Goal: Task Accomplishment & Management: Manage account settings

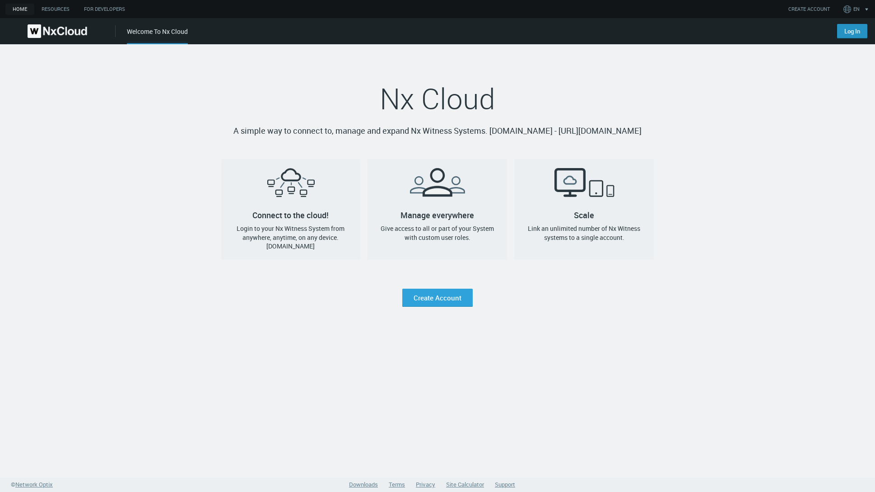
click at [848, 31] on link "Log In" at bounding box center [852, 31] width 30 height 14
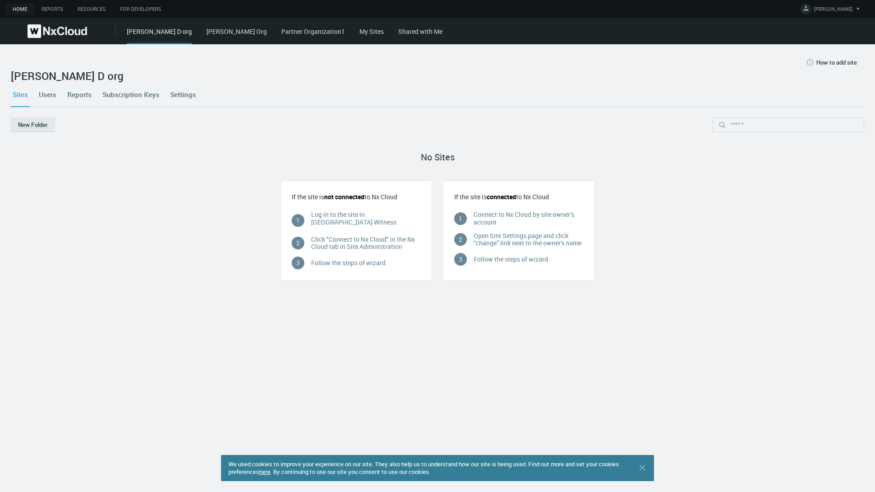
click at [359, 33] on link "My Sites" at bounding box center [371, 31] width 24 height 9
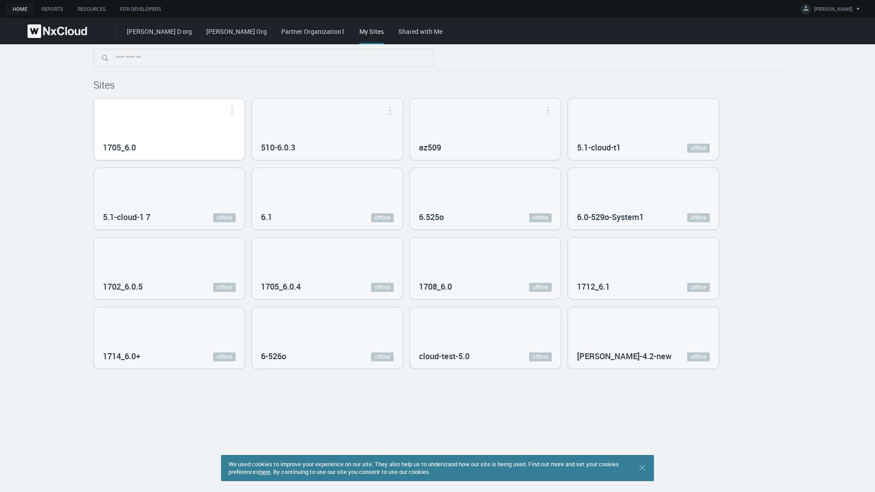
click at [193, 135] on div "1705_6.0" at bounding box center [169, 128] width 151 height 61
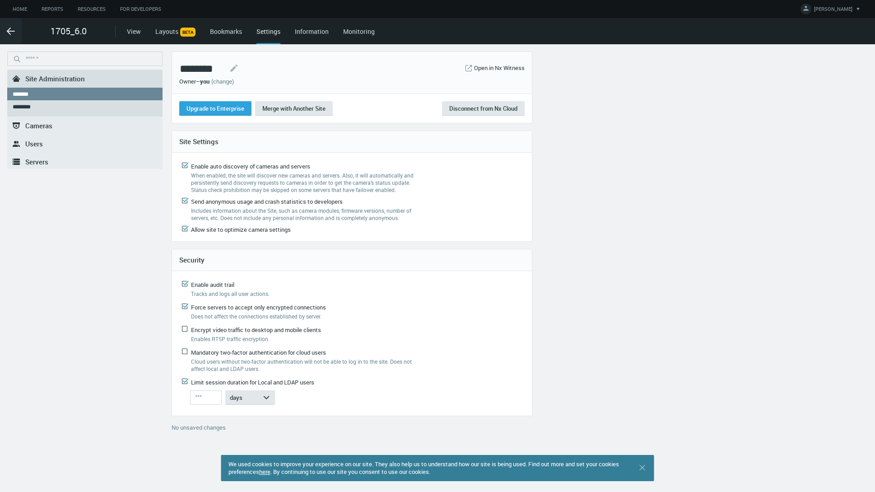
click at [51, 158] on link ".st0{fill-rule:evenodd;clip-rule:evenodd;fill:#2B383F;} Servers" at bounding box center [84, 162] width 155 height 18
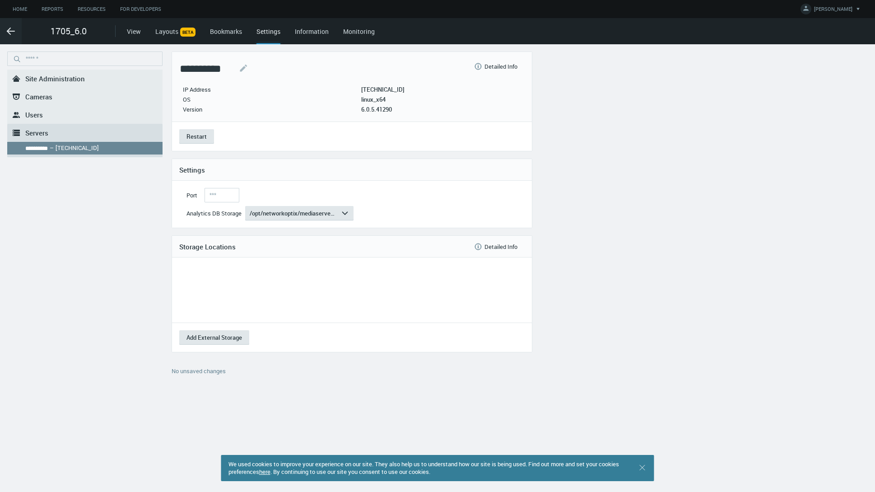
click at [44, 80] on span "Site Administration" at bounding box center [55, 78] width 60 height 9
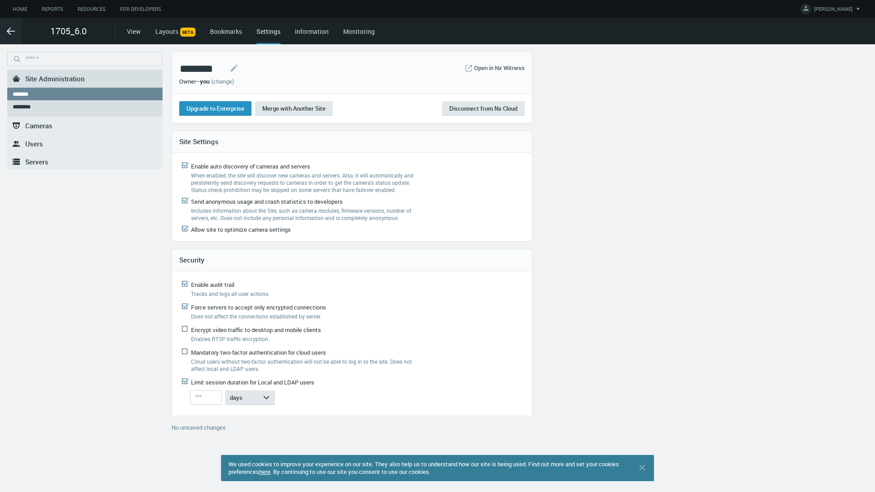
click at [213, 109] on button "Upgrade to Enterprise" at bounding box center [215, 108] width 72 height 14
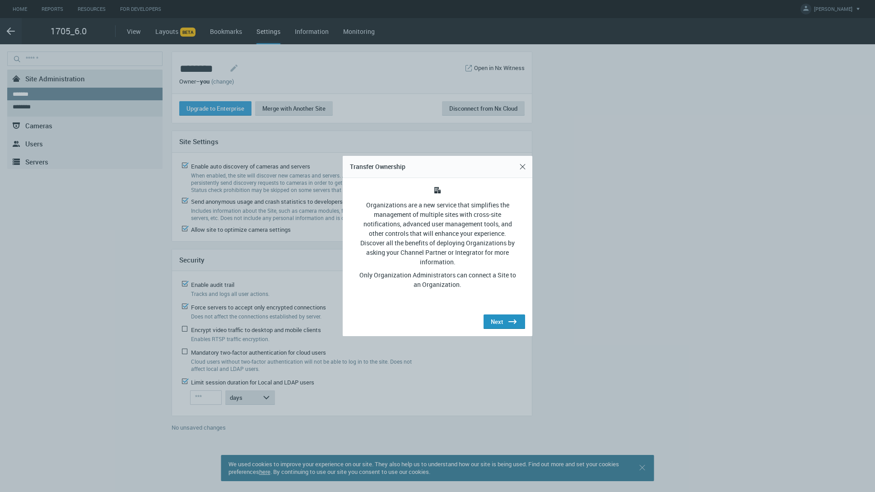
click at [498, 321] on div "Next .st0{fill:#2B383F;}" at bounding box center [504, 321] width 27 height 11
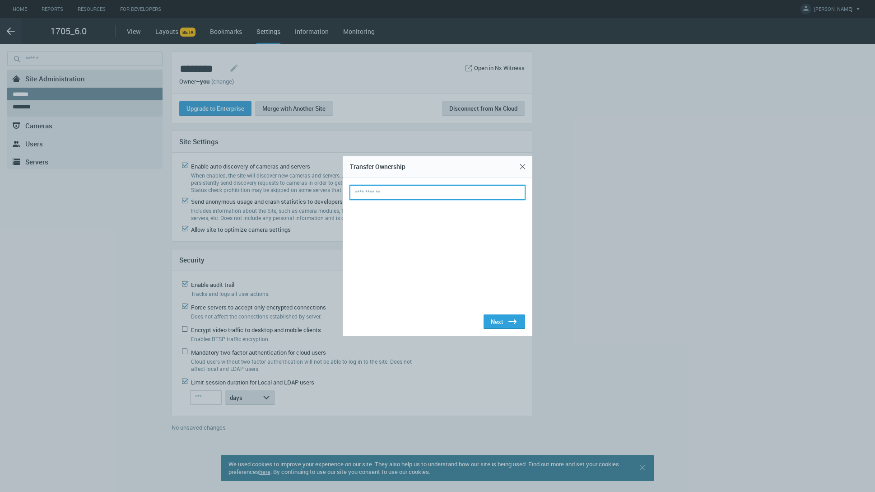
click at [412, 192] on input "text" at bounding box center [437, 192] width 175 height 14
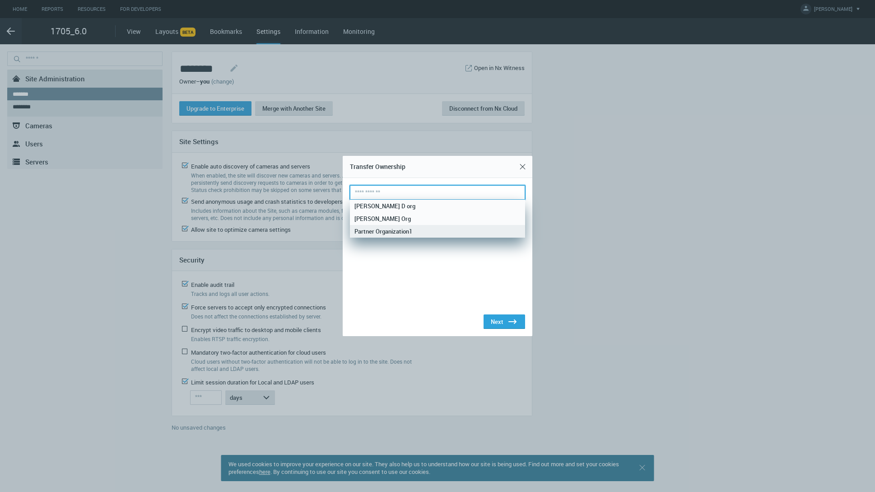
click at [407, 228] on nx-search-highlight "Partner Organization1" at bounding box center [383, 231] width 58 height 8
type input "**********"
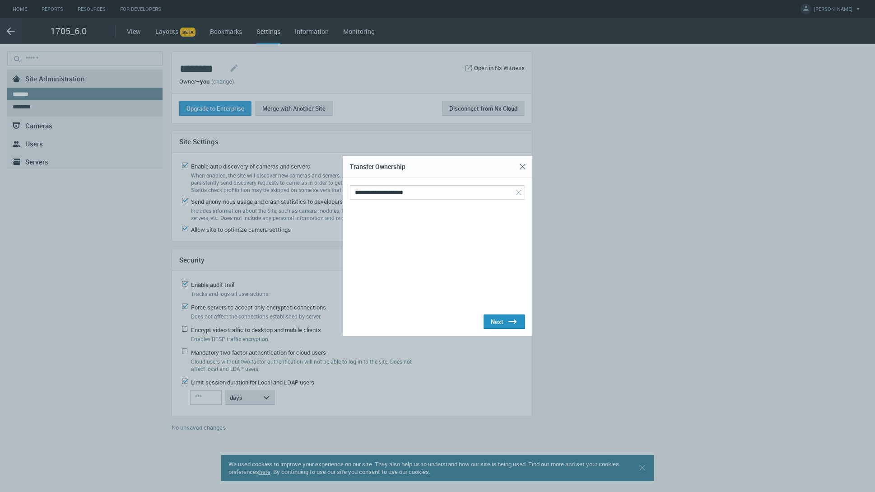
click at [508, 318] on icon ".st0{fill:#2B383F;}" at bounding box center [512, 321] width 11 height 11
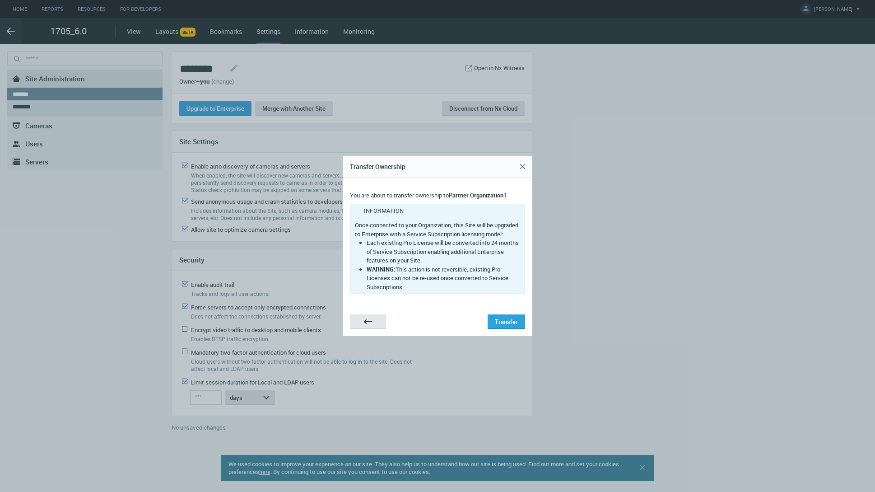
click at [508, 318] on div "Transfer" at bounding box center [506, 321] width 23 height 7
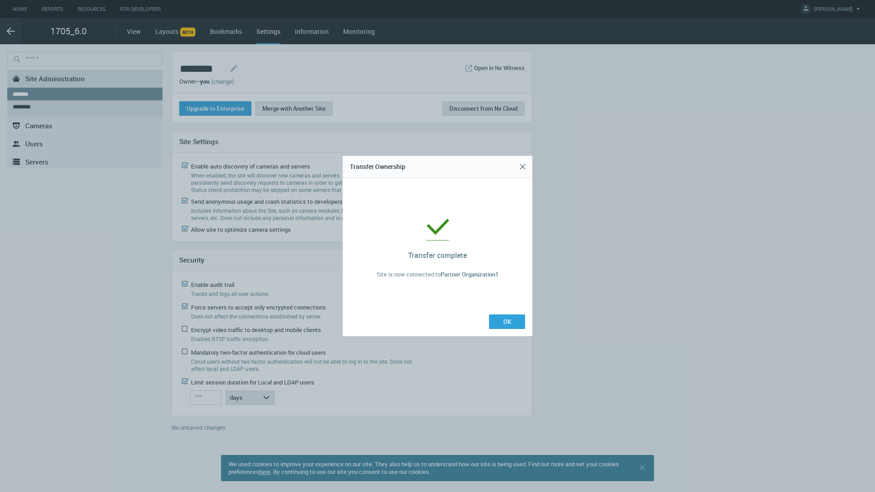
click at [508, 318] on button "OK" at bounding box center [507, 321] width 36 height 14
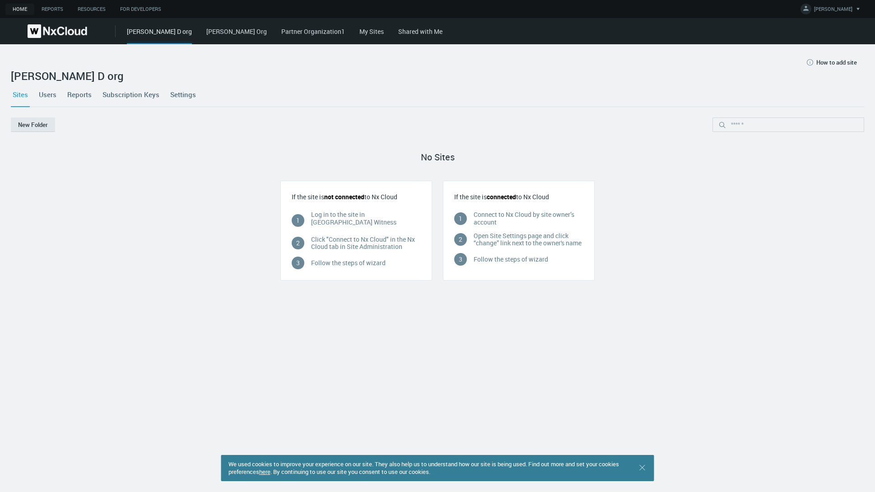
click at [714, 284] on nx-org-cards-container "New Folder No Sites If the site is not connected to Nx Cloud 1 Log in to the si…" at bounding box center [437, 298] width 853 height 363
click at [359, 33] on link "My Sites" at bounding box center [371, 31] width 24 height 9
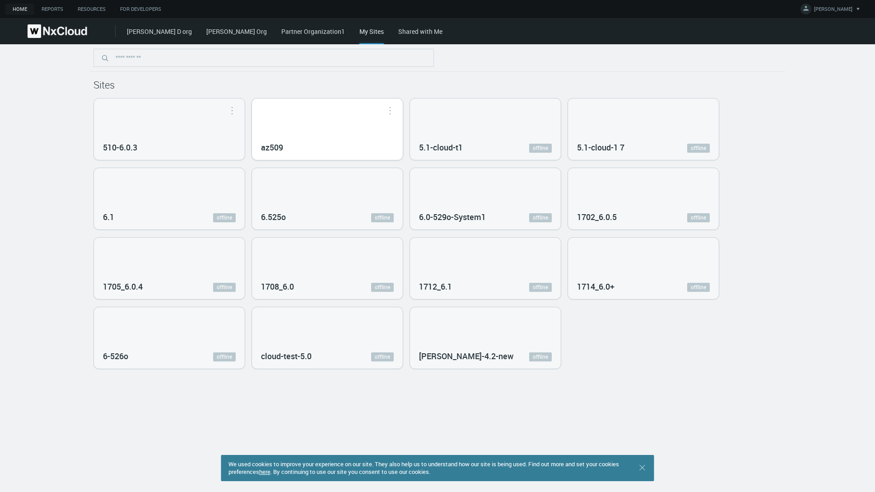
click at [327, 128] on div "az509" at bounding box center [327, 128] width 151 height 61
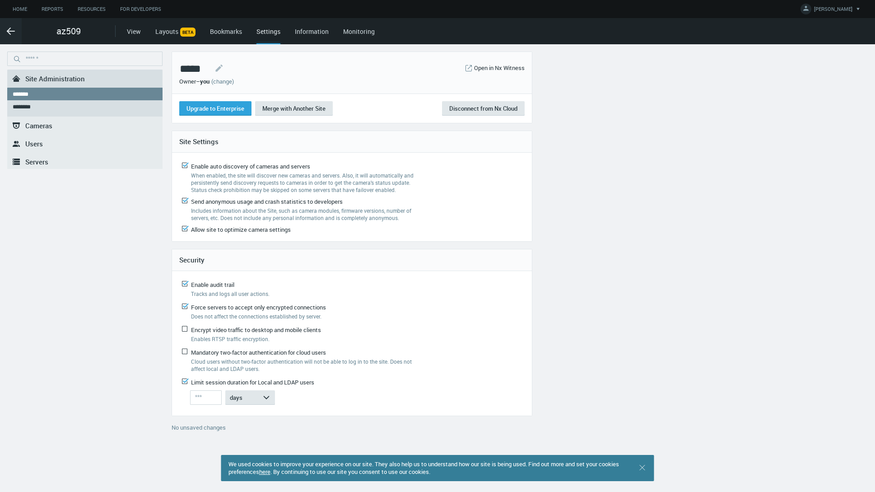
click at [42, 162] on span "Servers" at bounding box center [36, 161] width 23 height 9
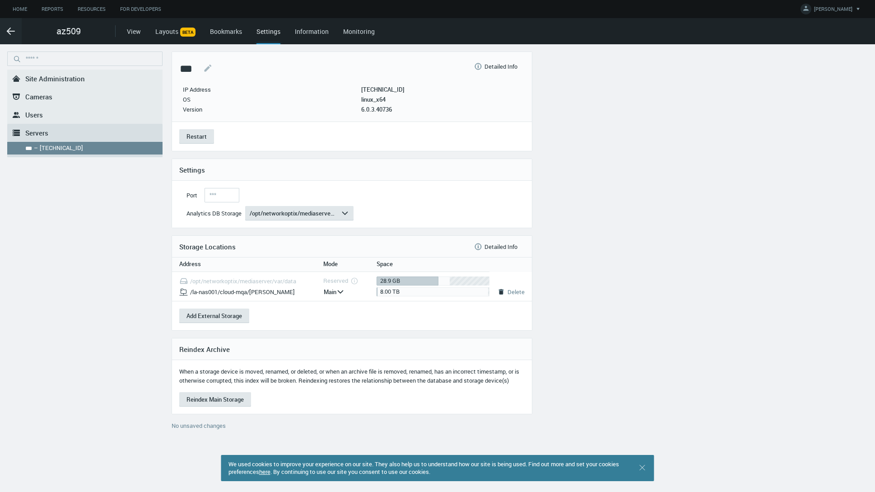
click at [40, 81] on span "Site Administration" at bounding box center [55, 78] width 60 height 9
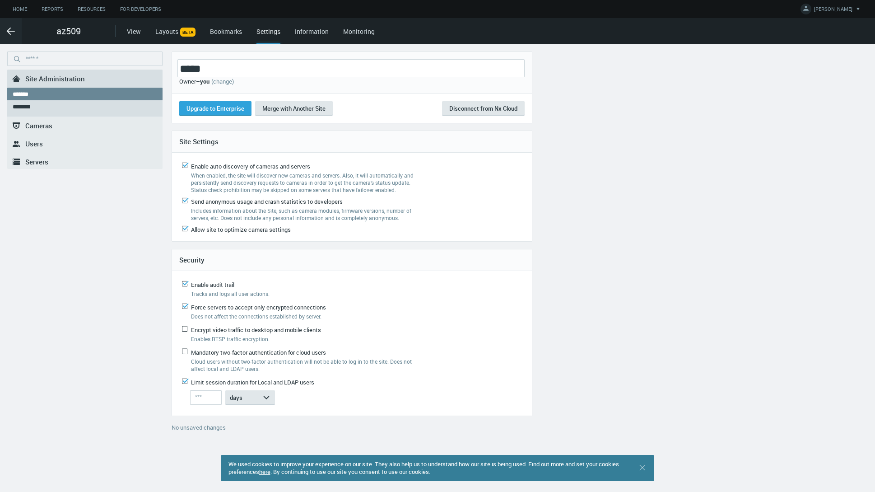
click at [194, 65] on nx-text-editable "*****" at bounding box center [350, 68] width 347 height 18
click at [187, 428] on button "Save" at bounding box center [199, 430] width 54 height 14
click at [205, 105] on button "Upgrade to Enterprise" at bounding box center [215, 108] width 72 height 14
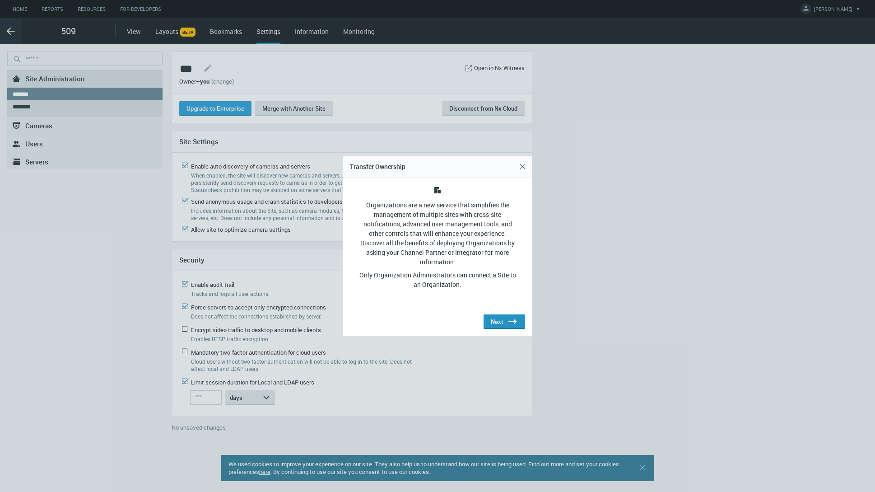
click at [498, 321] on div "Next .st0{fill:#2B383F;}" at bounding box center [504, 321] width 27 height 11
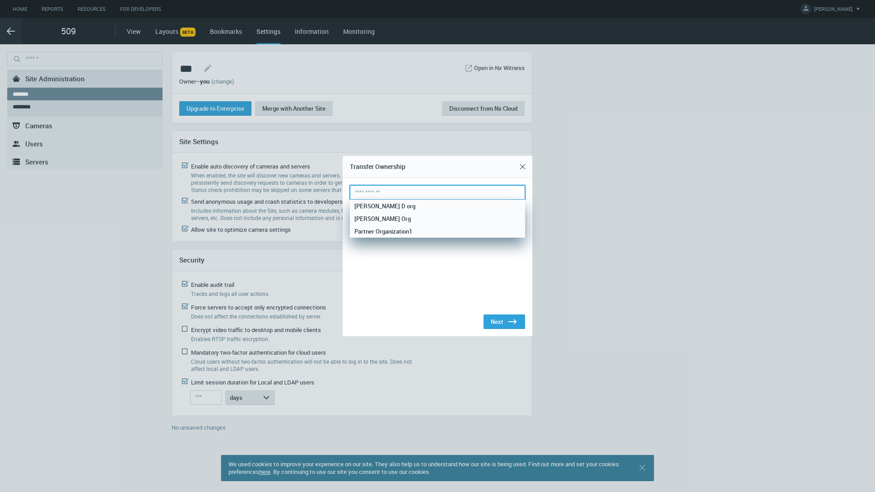
click at [407, 190] on input "text" at bounding box center [437, 192] width 175 height 14
click at [400, 231] on nx-search-highlight "Partner Organization1" at bounding box center [383, 231] width 58 height 8
type input "**********"
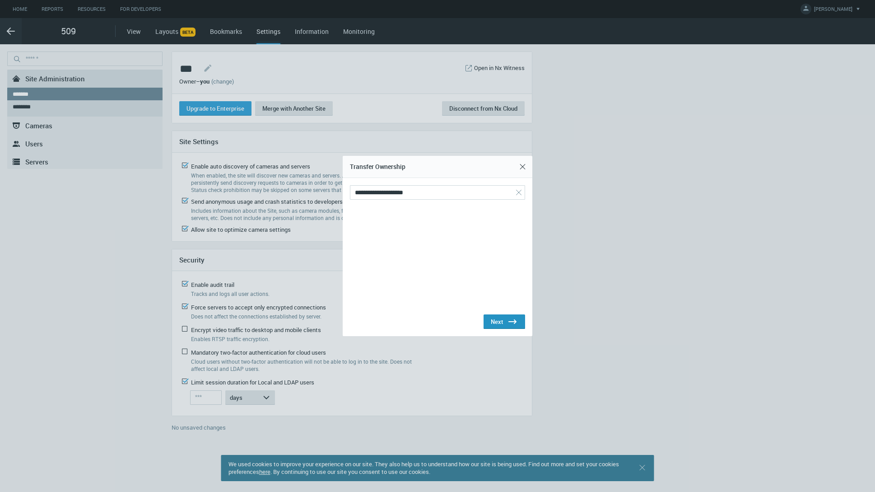
click at [508, 323] on icon ".st0{fill:#2B383F;}" at bounding box center [512, 321] width 11 height 11
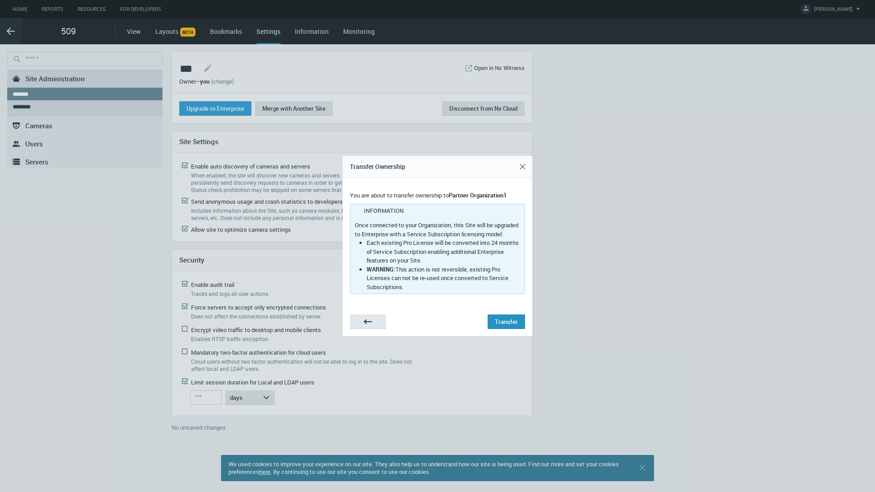
click at [508, 323] on div "Transfer" at bounding box center [506, 321] width 23 height 7
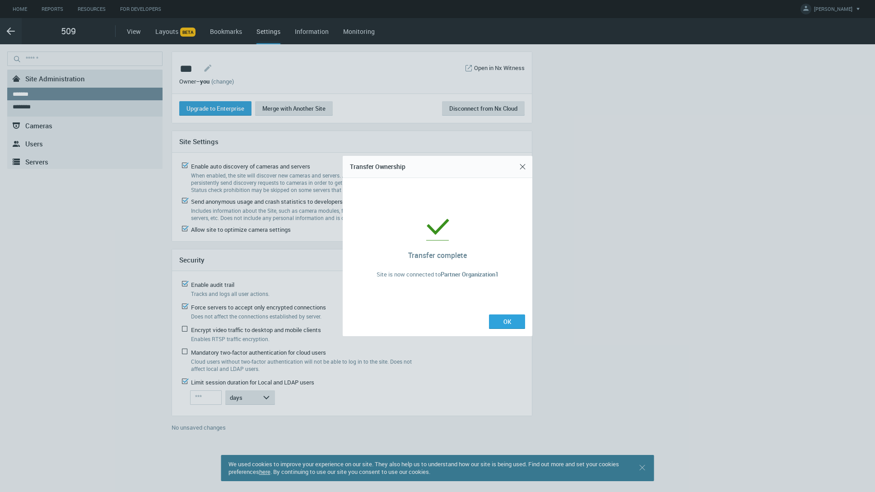
click at [508, 323] on button "OK" at bounding box center [507, 321] width 36 height 14
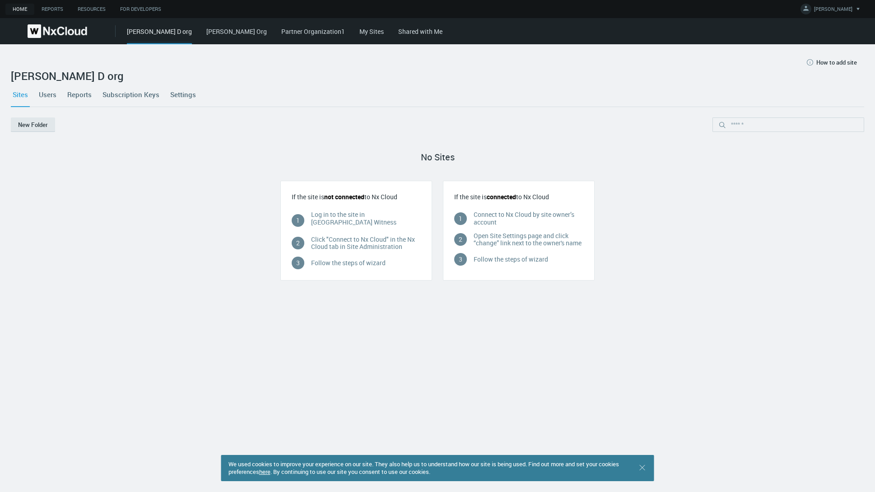
click at [359, 34] on link "My Sites" at bounding box center [371, 31] width 24 height 9
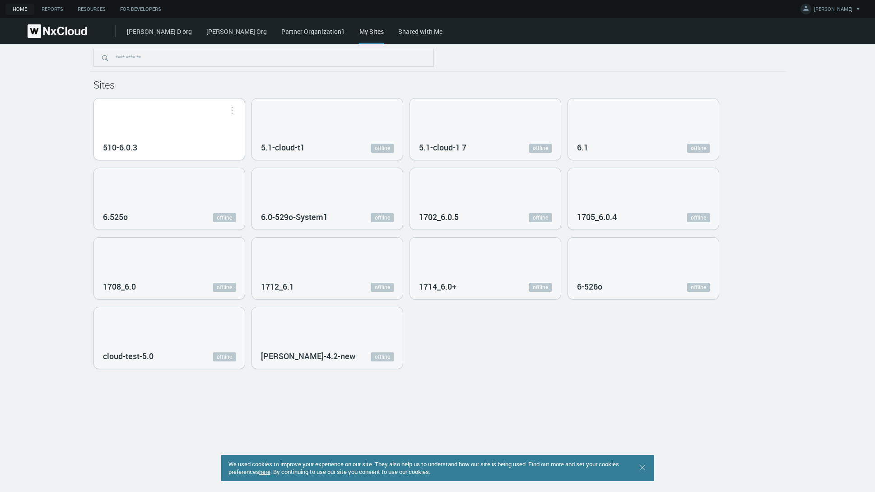
click at [149, 137] on div "510-6.0.3" at bounding box center [169, 128] width 151 height 61
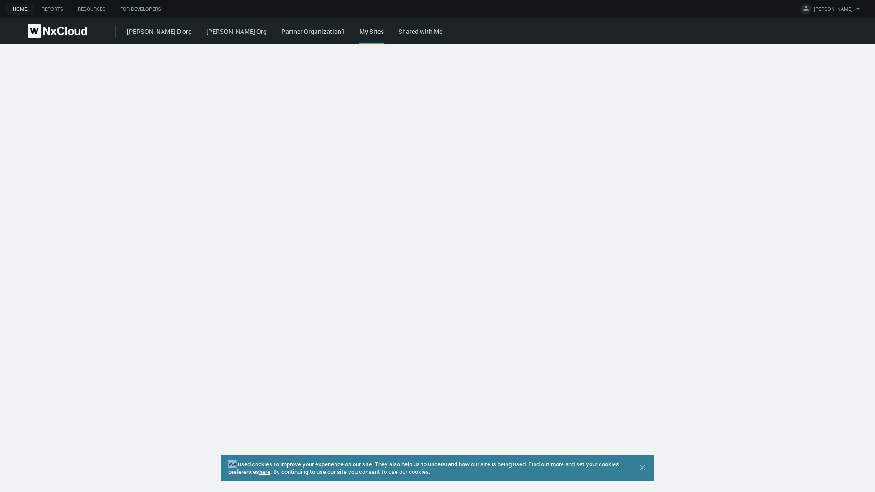
click at [149, 137] on div "We used cookies to improve your experience on our site. They also help us to un…" at bounding box center [437, 267] width 875 height 447
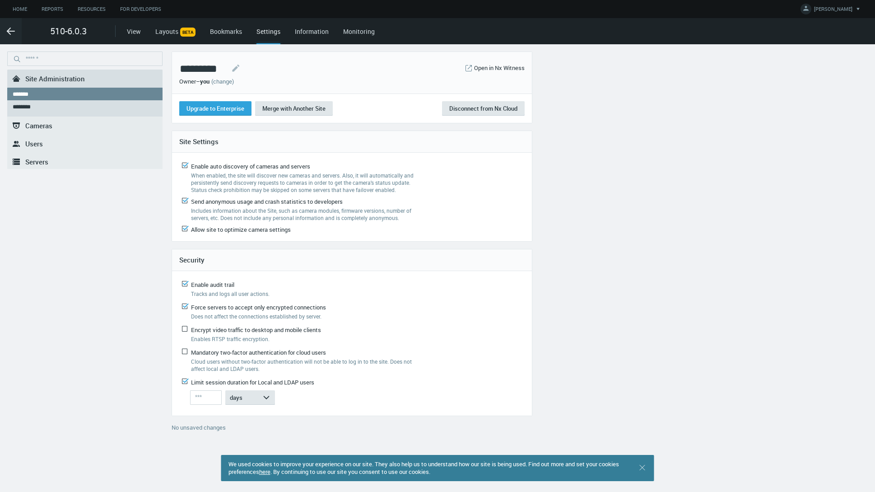
click at [42, 161] on span "Servers" at bounding box center [36, 161] width 23 height 9
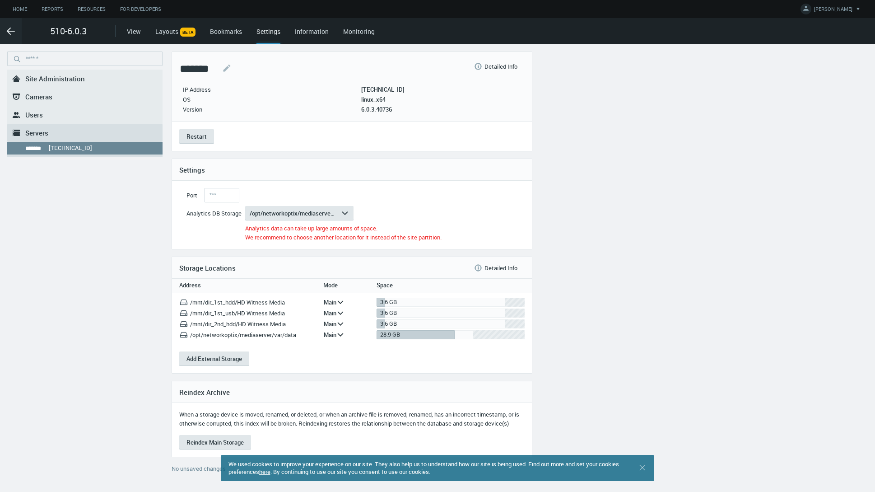
click at [33, 114] on span "Users" at bounding box center [34, 114] width 18 height 9
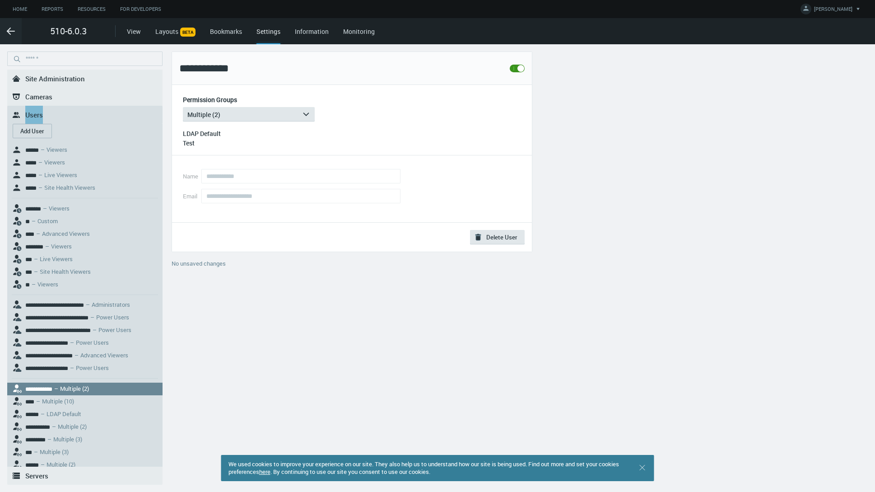
scroll to position [20, 0]
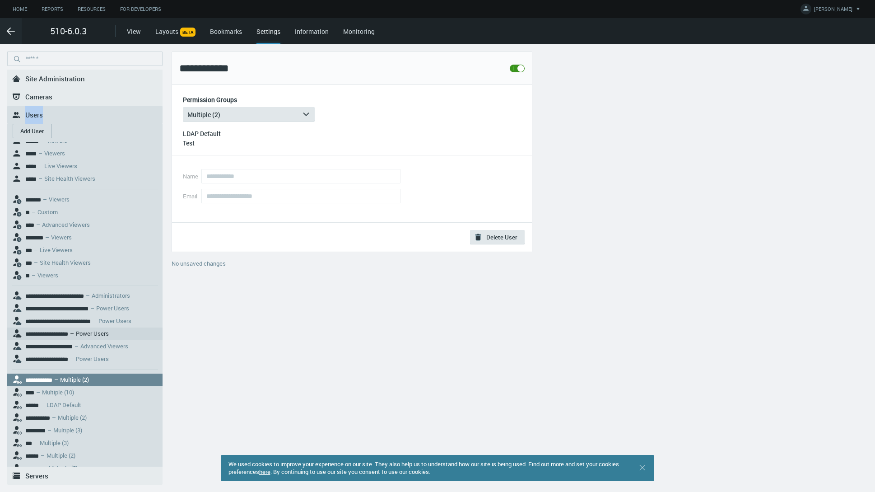
click at [40, 331] on nx-search-highlight "**********" at bounding box center [46, 334] width 43 height 6
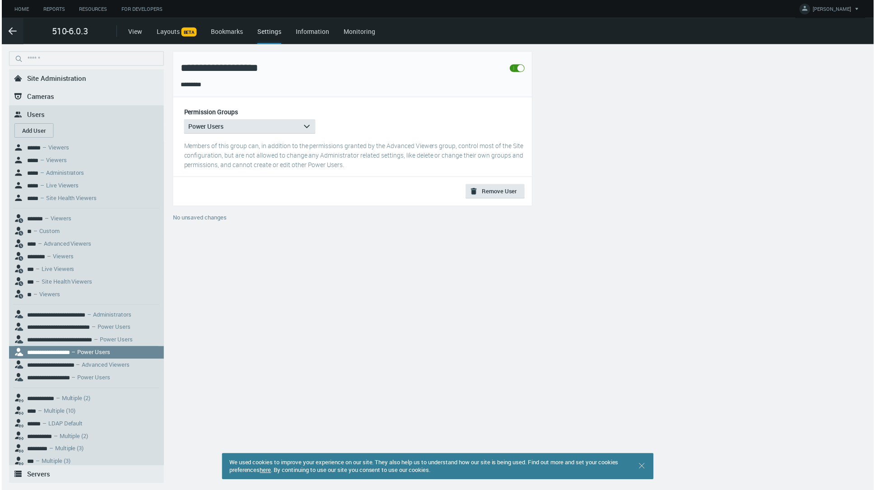
scroll to position [20, 0]
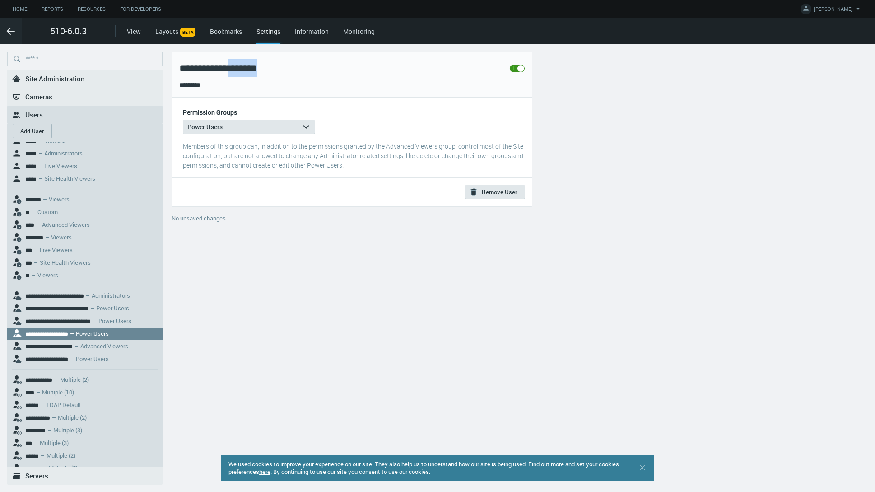
drag, startPoint x: 269, startPoint y: 68, endPoint x: 186, endPoint y: 62, distance: 83.3
click at [231, 64] on h2 "**********" at bounding box center [342, 68] width 327 height 18
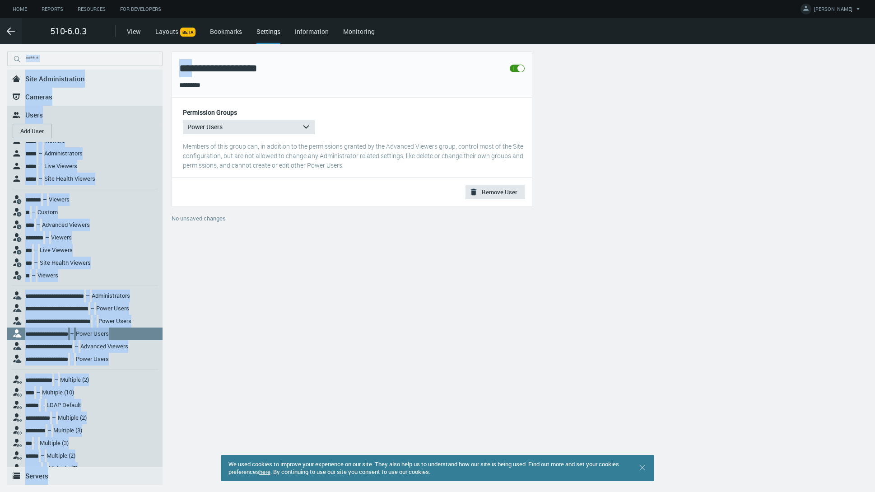
drag, startPoint x: 186, startPoint y: 62, endPoint x: 160, endPoint y: 62, distance: 25.7
click at [160, 62] on div "**********" at bounding box center [325, 143] width 643 height 184
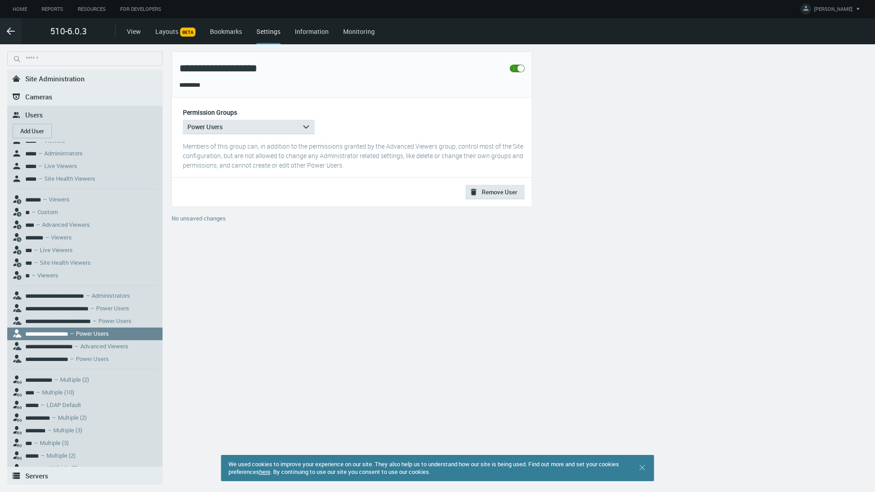
click at [172, 64] on div "**********" at bounding box center [325, 143] width 643 height 184
click at [215, 69] on h2 "**********" at bounding box center [342, 68] width 327 height 18
copy h2 "**********"
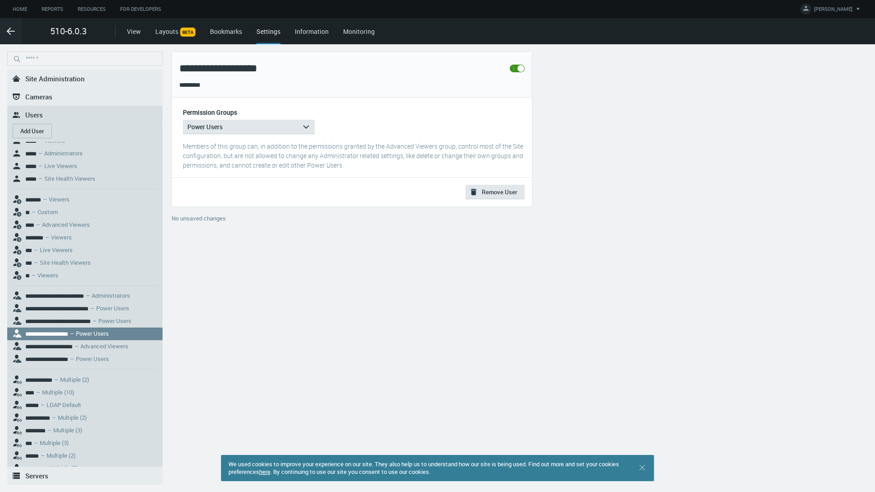
click at [321, 303] on div "**********" at bounding box center [437, 267] width 875 height 447
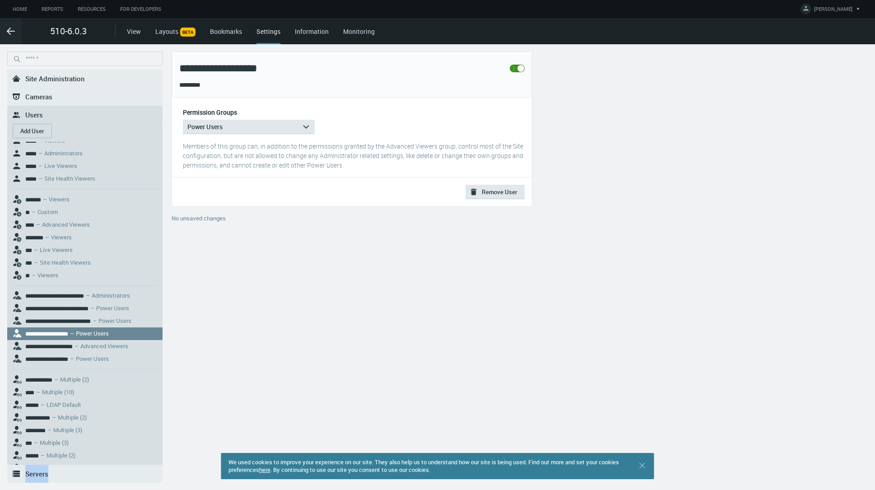
scroll to position [21, 0]
drag, startPoint x: 144, startPoint y: 483, endPoint x: 147, endPoint y: 455, distance: 28.2
click at [147, 455] on nx-menu "**********" at bounding box center [84, 270] width 155 height 438
click at [307, 340] on div "**********" at bounding box center [437, 267] width 875 height 446
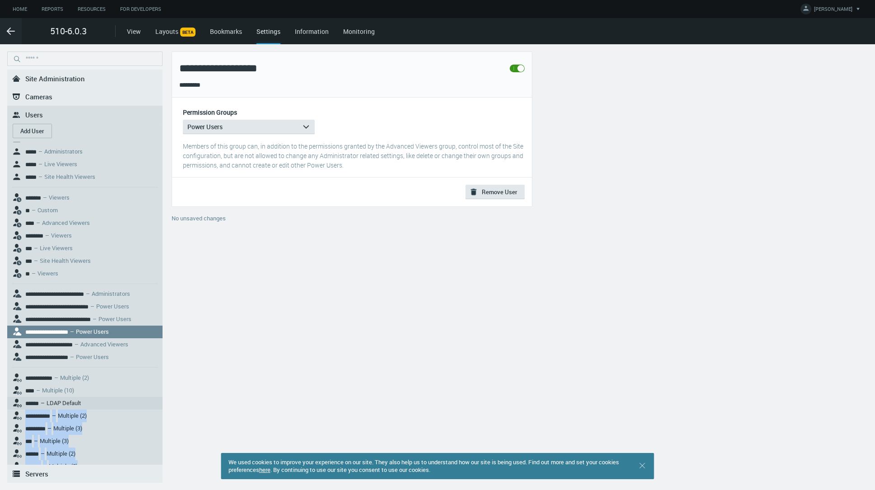
drag, startPoint x: 69, startPoint y: 424, endPoint x: 97, endPoint y: 382, distance: 49.8
click at [97, 382] on div "**********" at bounding box center [84, 276] width 155 height 413
click at [191, 432] on div "**********" at bounding box center [437, 267] width 875 height 446
click at [840, 9] on span "IRYNA D." at bounding box center [833, 10] width 38 height 10
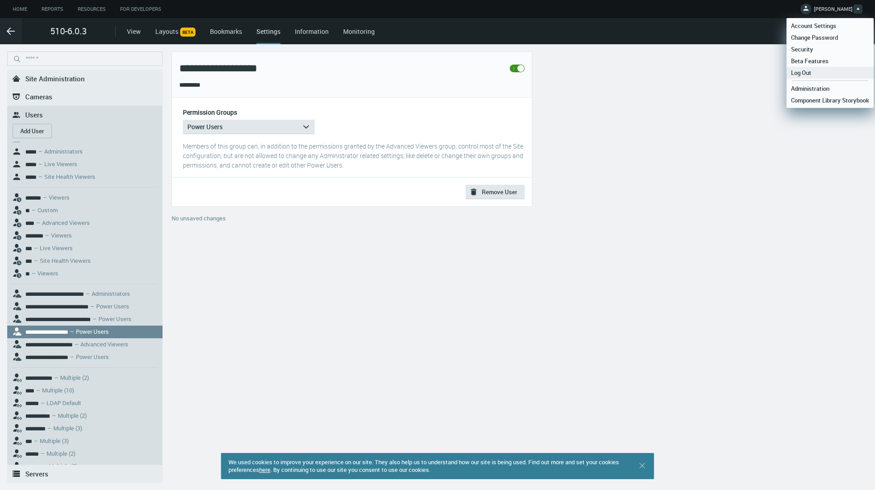
click at [827, 74] on link "Log Out" at bounding box center [830, 73] width 87 height 12
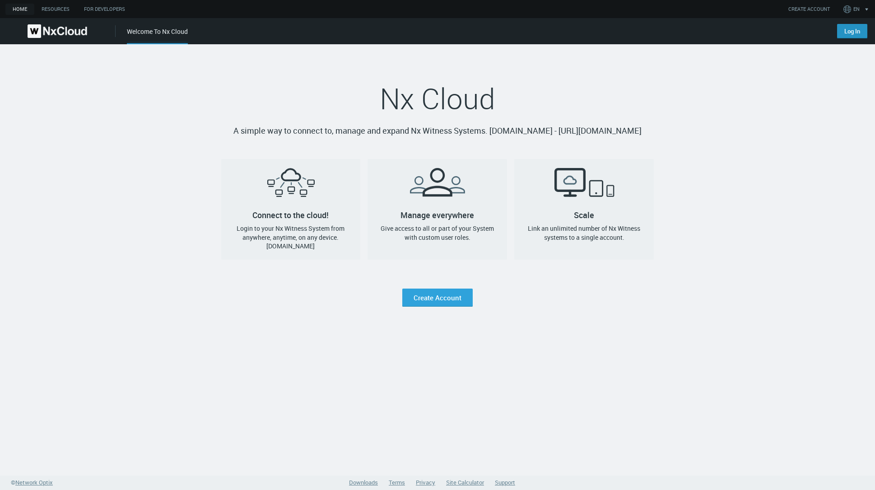
click at [855, 30] on link "Log In" at bounding box center [852, 31] width 30 height 14
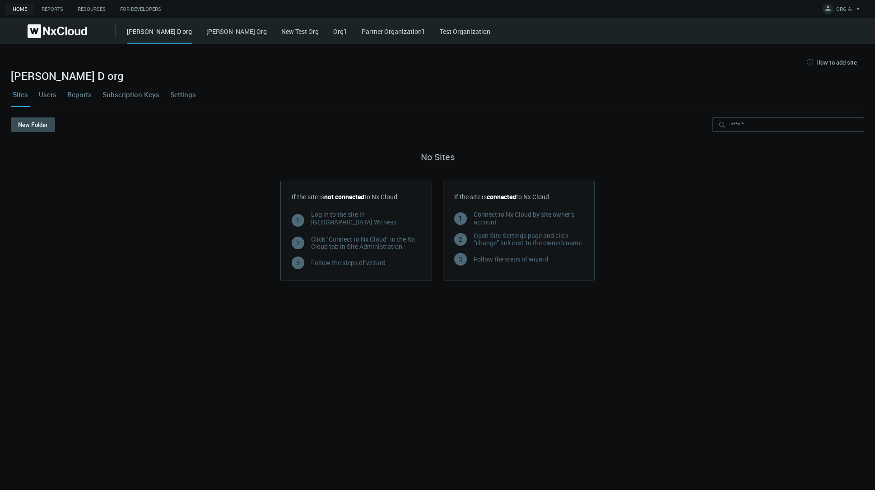
click at [47, 93] on link "Users" at bounding box center [47, 94] width 21 height 24
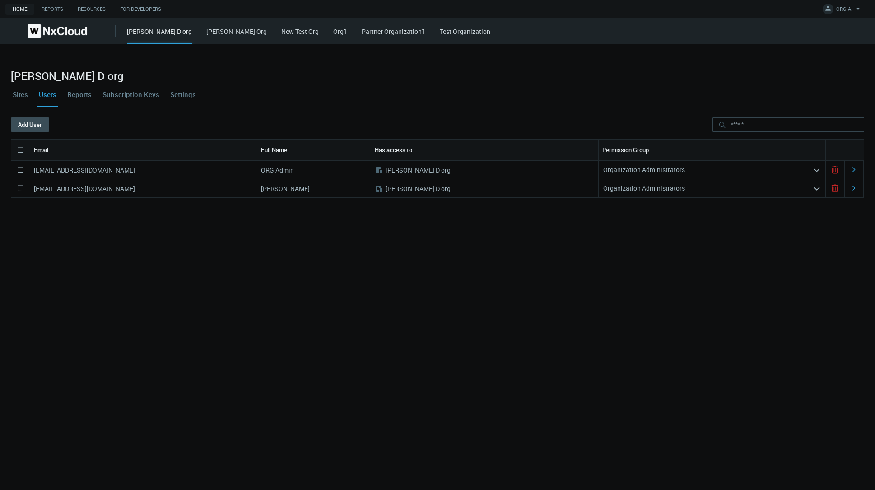
click at [688, 245] on div "[EMAIL_ADDRESS][DOMAIN_NAME] ORG Admin .st0{fill:#A3B8C2;fill-rule:evenodd;clip…" at bounding box center [437, 313] width 853 height 304
click at [362, 31] on link "Partner Organization1" at bounding box center [394, 31] width 64 height 9
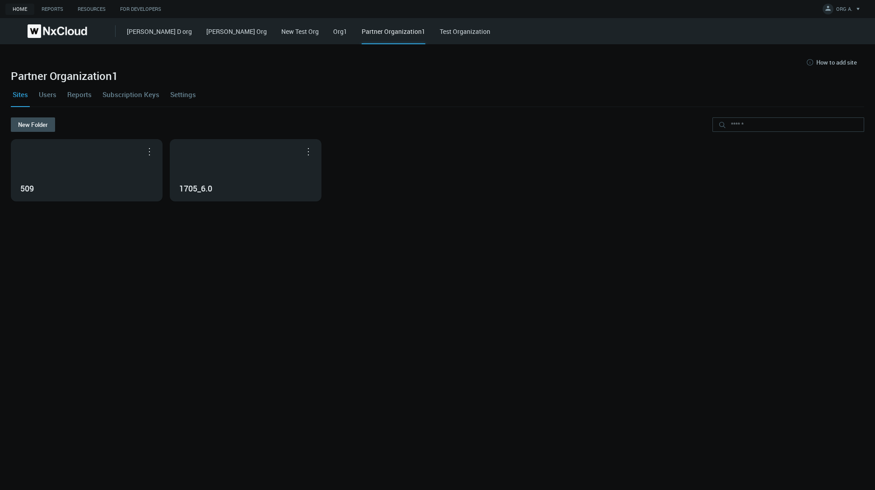
click at [53, 93] on link "Users" at bounding box center [47, 94] width 21 height 24
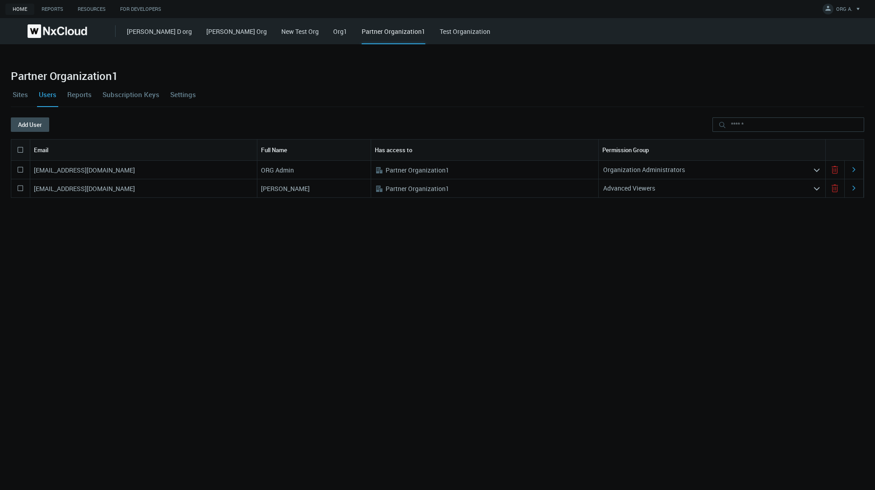
click at [307, 305] on div "idatsenko+orgadmin@networkoptix.com ORG Admin .st0{fill:#A3B8C2;fill-rule:eveno…" at bounding box center [437, 313] width 853 height 304
click at [829, 171] on icon at bounding box center [834, 169] width 11 height 11
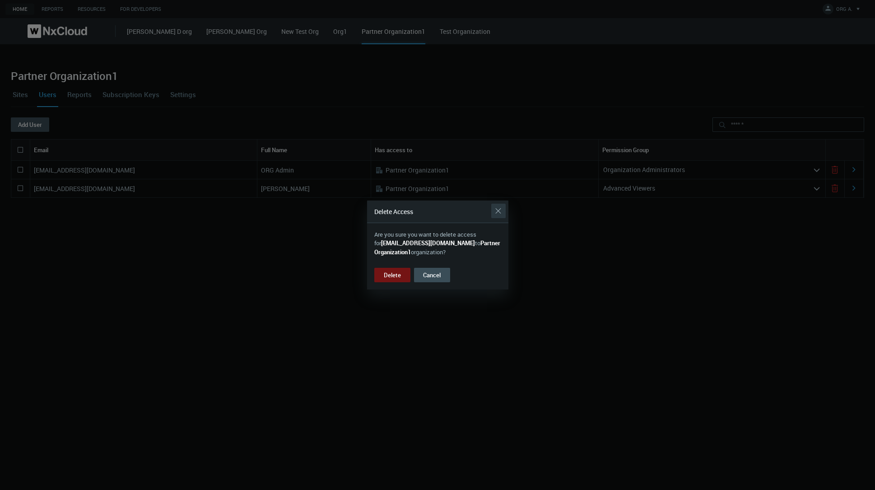
click at [502, 209] on div "Close" at bounding box center [498, 211] width 14 height 18
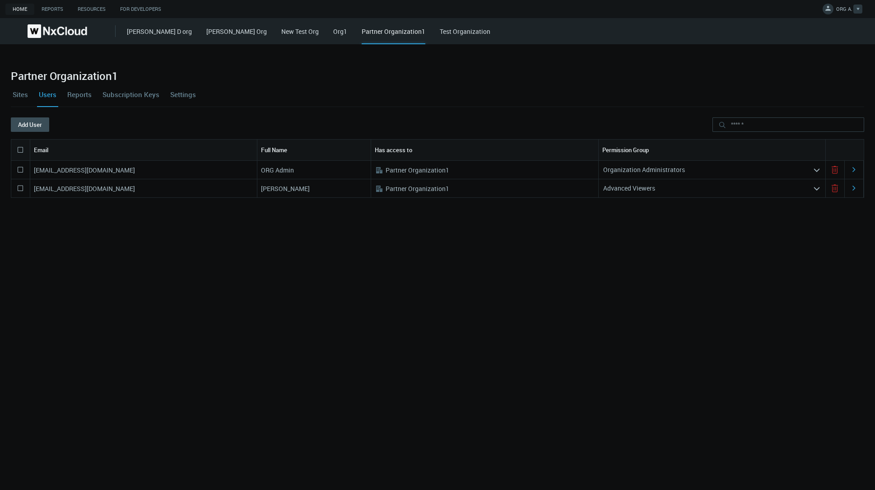
click at [834, 11] on link "ORG A." at bounding box center [843, 10] width 40 height 11
click at [817, 28] on span "Account Settings" at bounding box center [814, 26] width 54 height 8
click at [173, 302] on div "idatsenko+orgadmin@networkoptix.com ORG Admin .st0{fill:#A3B8C2;fill-rule:eveno…" at bounding box center [437, 313] width 853 height 304
click at [191, 95] on link "Settings" at bounding box center [182, 94] width 29 height 24
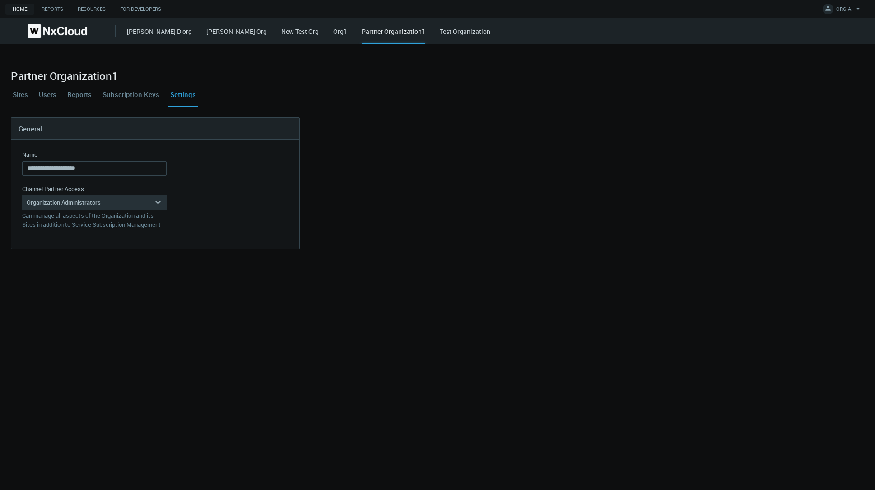
click at [47, 94] on link "Users" at bounding box center [47, 94] width 21 height 24
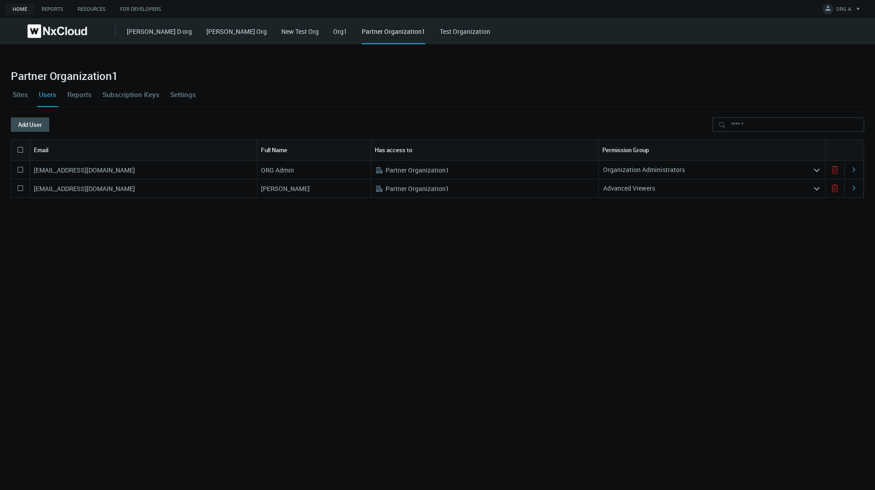
click at [432, 284] on div "idatsenko+orgadmin@networkoptix.com ORG Admin .st0{fill:#A3B8C2;fill-rule:eveno…" at bounding box center [437, 313] width 853 height 304
click at [830, 168] on icon at bounding box center [834, 169] width 11 height 11
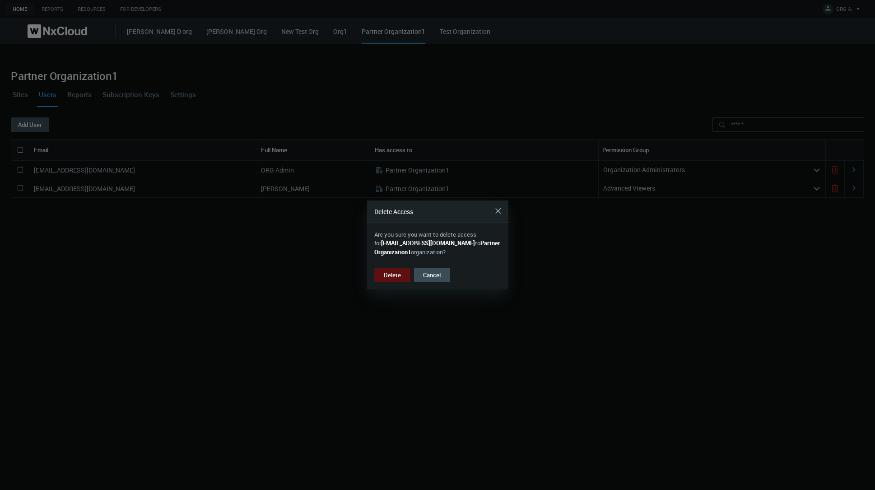
click at [394, 276] on button "Delete" at bounding box center [392, 275] width 36 height 14
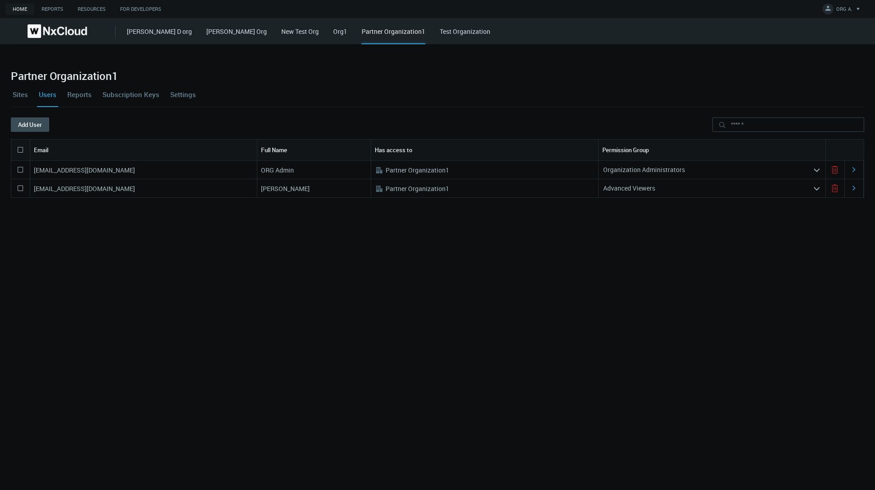
click at [394, 276] on div "idatsenko+orgadmin@networkoptix.com ORG Admin .st0{fill:#A3B8C2;fill-rule:eveno…" at bounding box center [437, 313] width 853 height 304
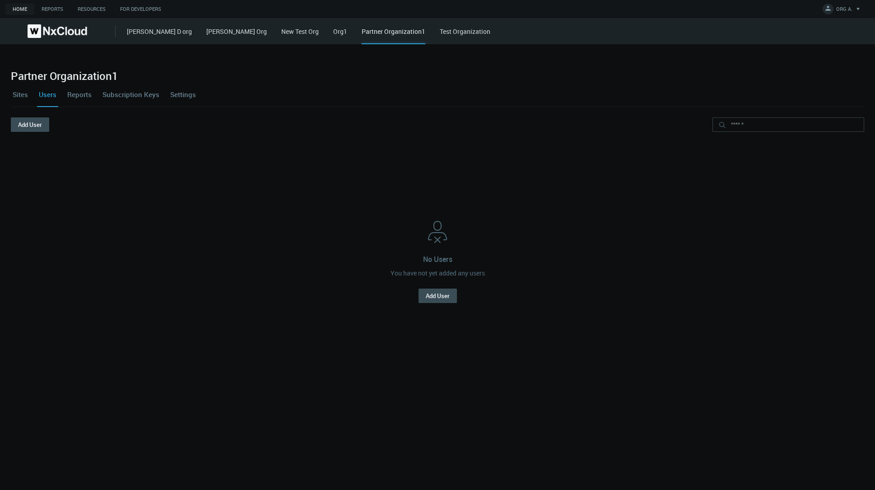
click at [19, 95] on link "Sites" at bounding box center [20, 94] width 19 height 24
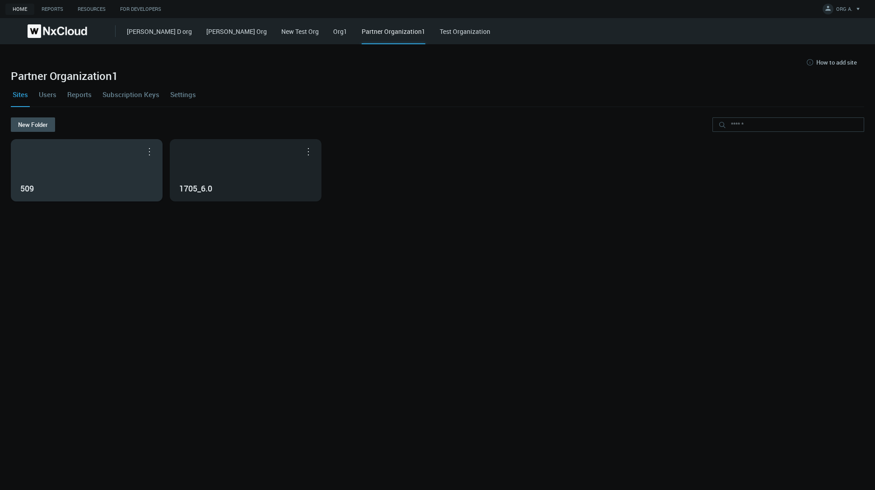
click at [76, 183] on div "509" at bounding box center [86, 187] width 133 height 15
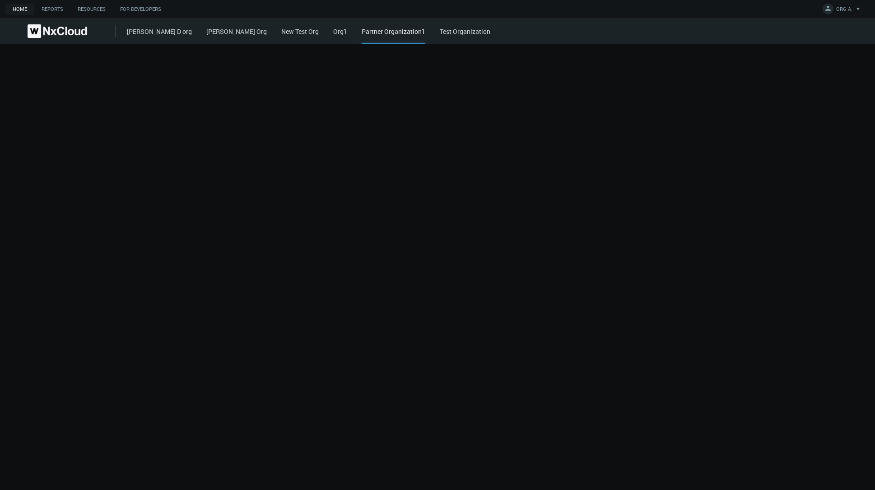
click at [167, 217] on div at bounding box center [437, 267] width 875 height 446
click at [440, 34] on link "Test Organization" at bounding box center [465, 31] width 51 height 9
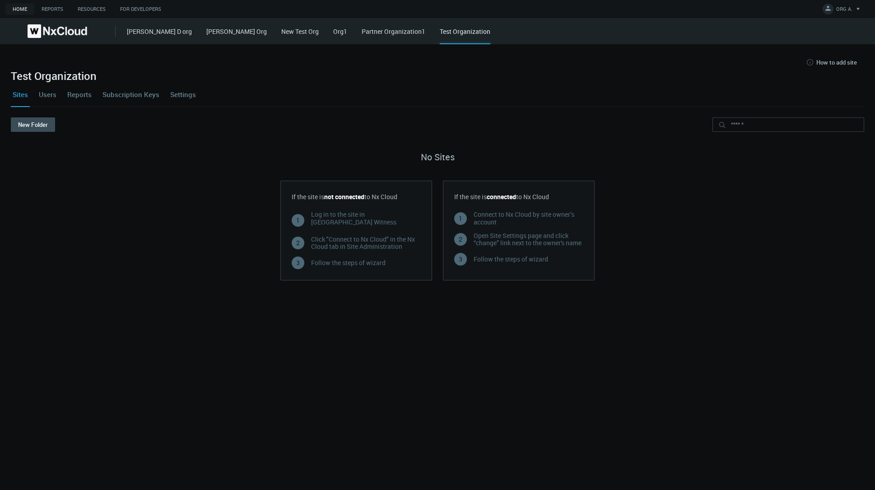
click at [362, 29] on link "Partner Organization1" at bounding box center [394, 31] width 64 height 9
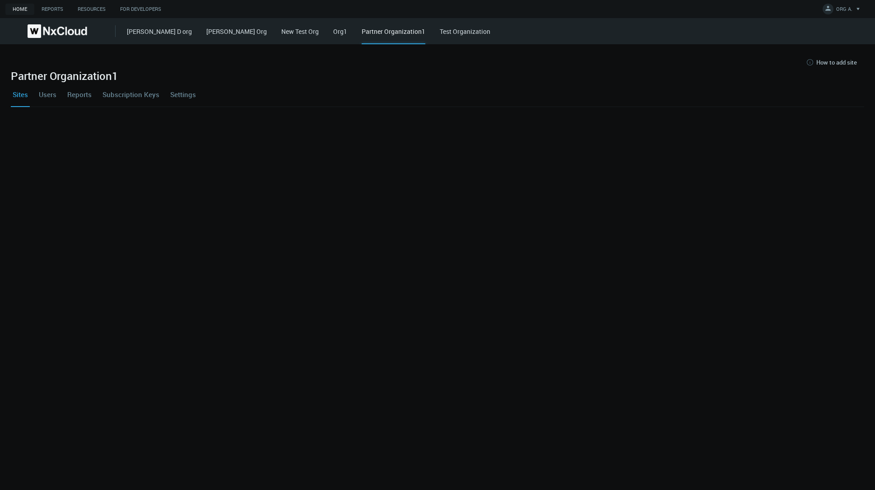
click at [182, 96] on link "Settings" at bounding box center [182, 94] width 29 height 24
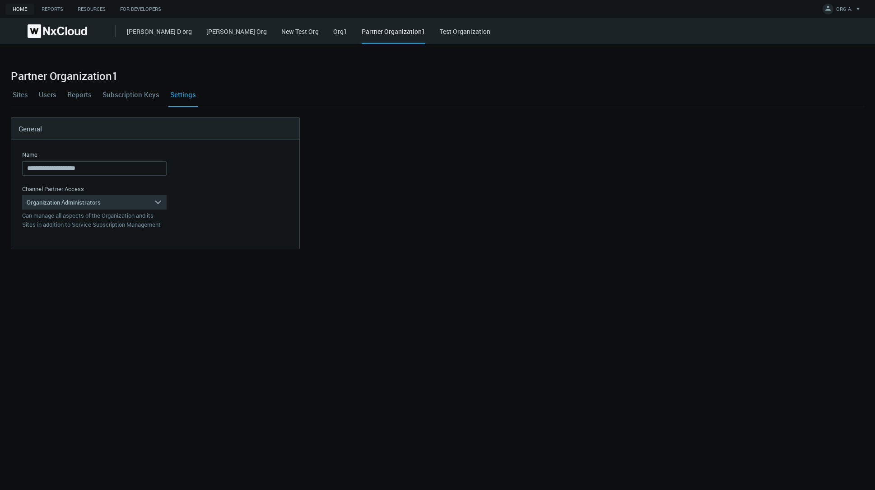
click at [43, 91] on link "Users" at bounding box center [47, 94] width 21 height 24
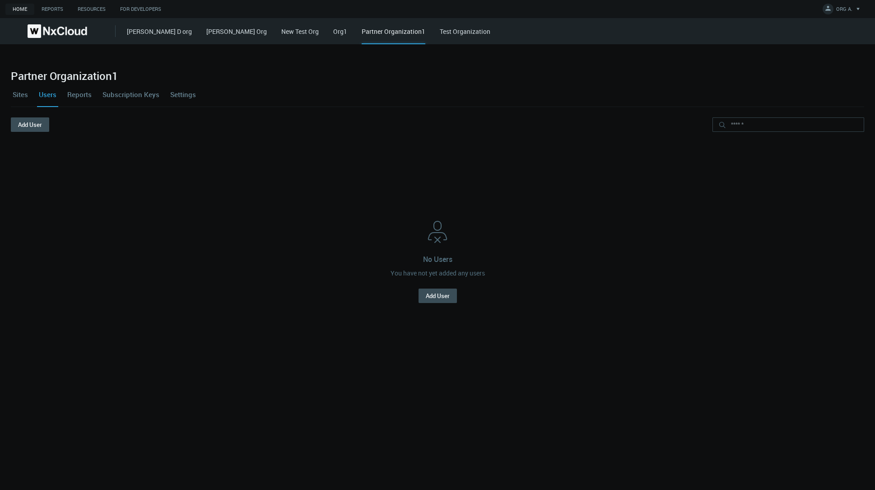
click at [129, 91] on link "Subscription Keys" at bounding box center [131, 94] width 61 height 24
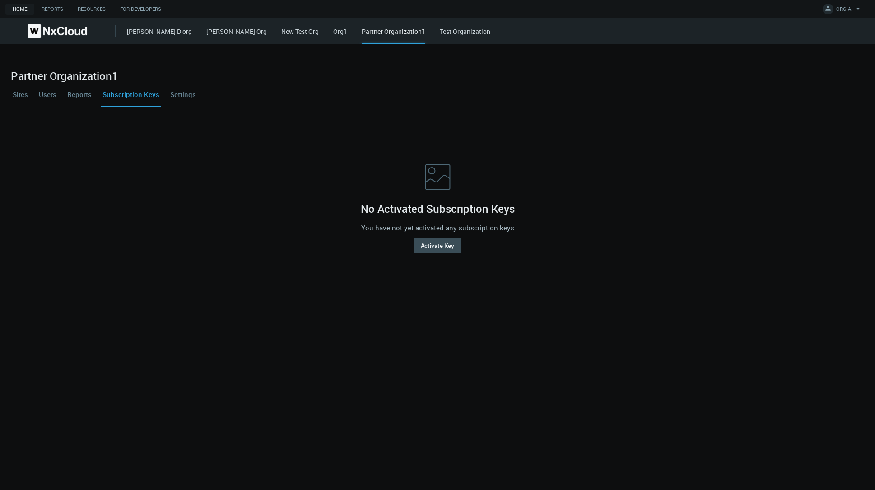
click at [24, 93] on link "Sites" at bounding box center [20, 94] width 19 height 24
